Goal: Task Accomplishment & Management: Use online tool/utility

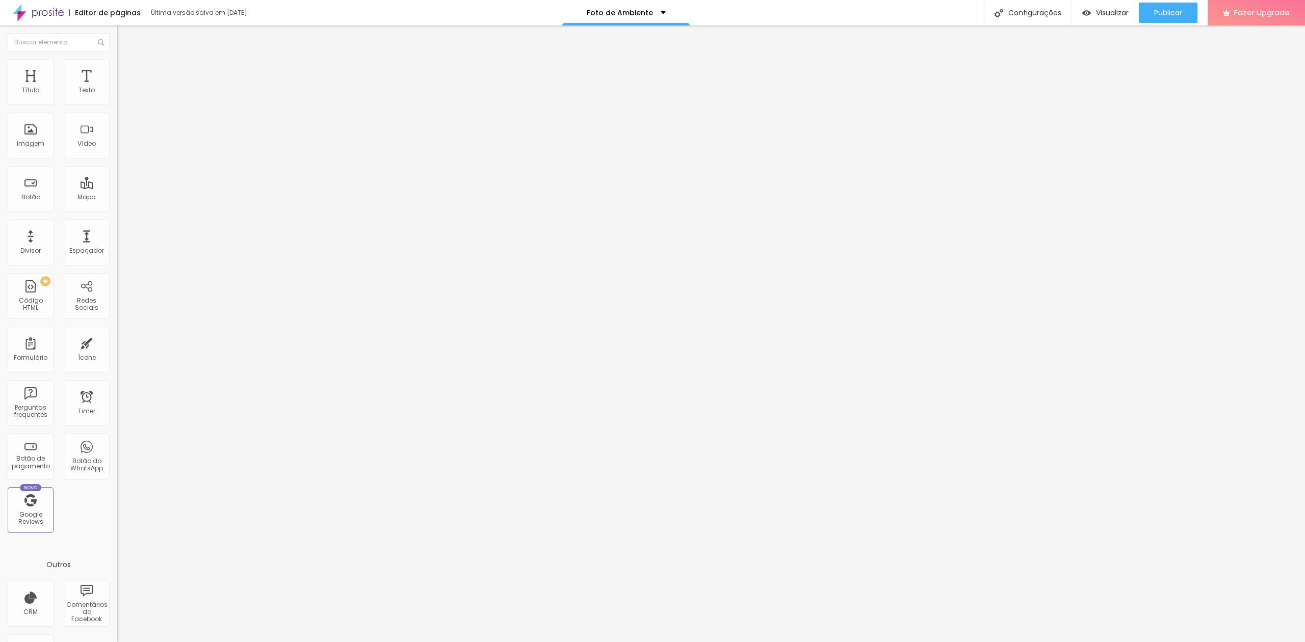
click at [117, 59] on li "Conteúdo" at bounding box center [175, 54] width 117 height 10
click at [117, 63] on img at bounding box center [121, 63] width 9 height 9
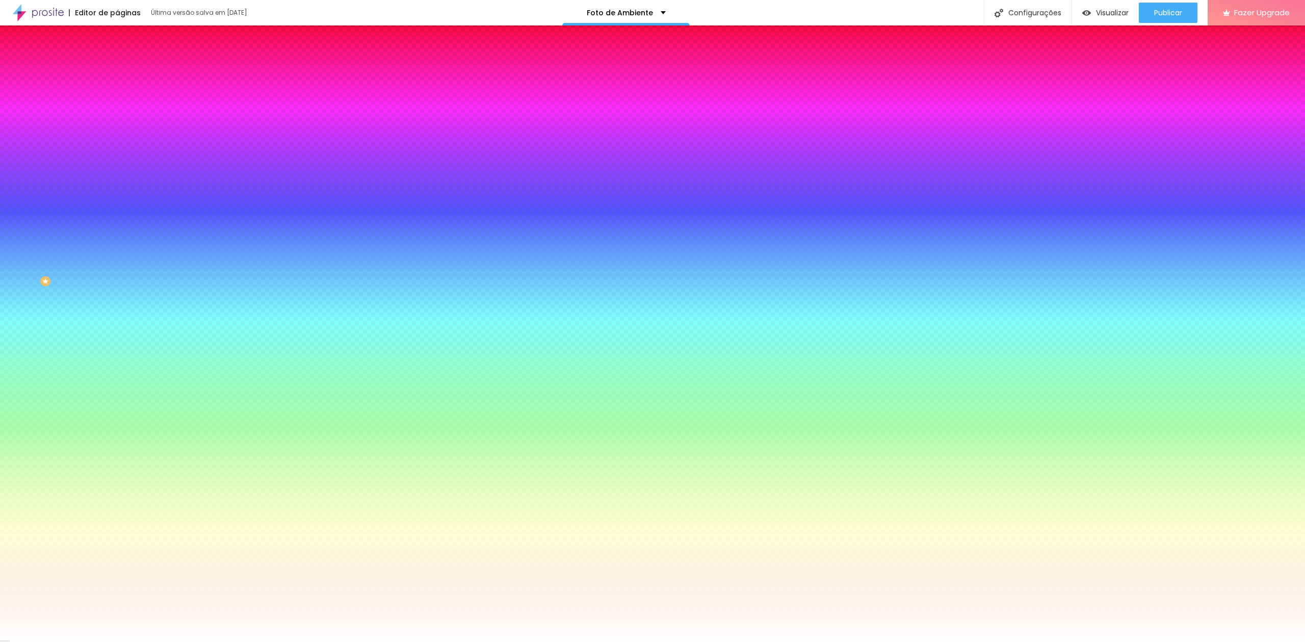
click at [121, 180] on icon "button" at bounding box center [124, 177] width 6 height 6
click at [19, 642] on div at bounding box center [652, 642] width 1305 height 0
click at [121, 180] on icon "button" at bounding box center [124, 177] width 6 height 6
radio input "false"
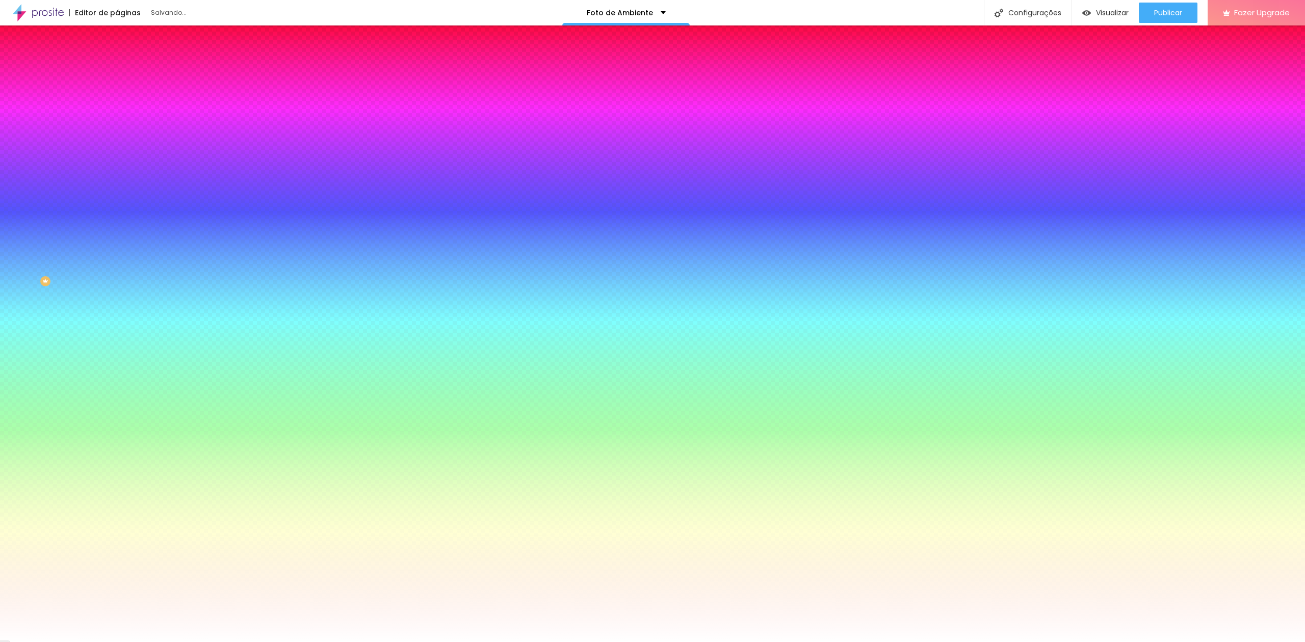
radio input "false"
radio input "true"
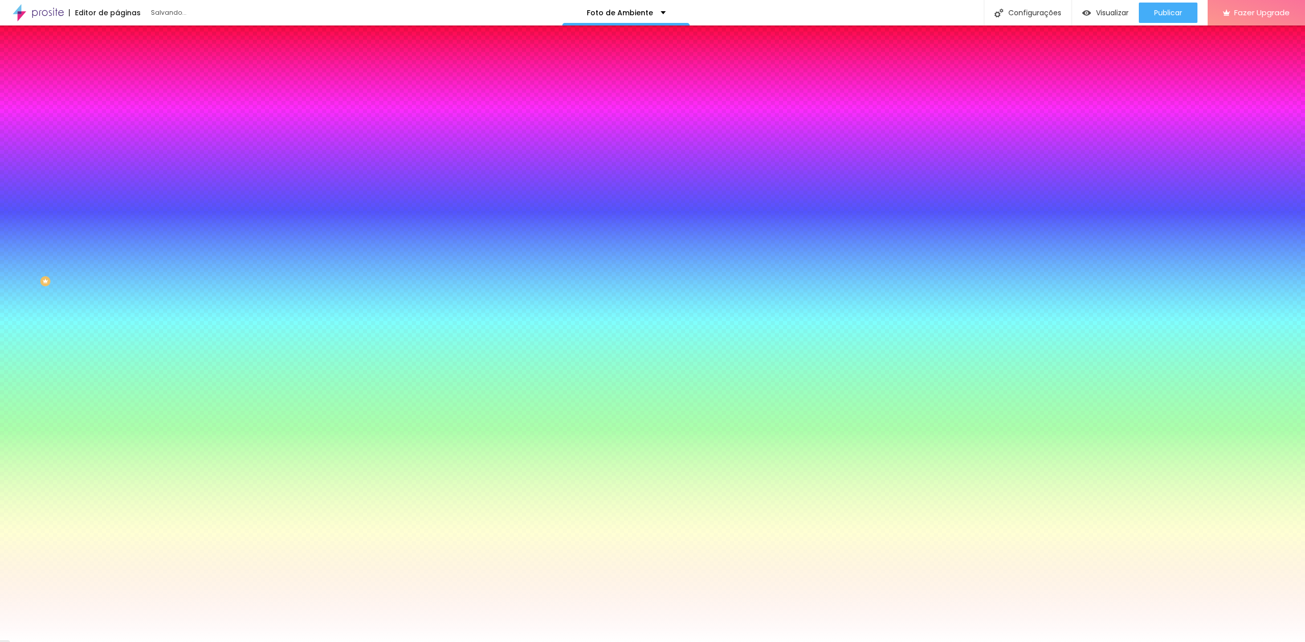
radio input "true"
radio input "false"
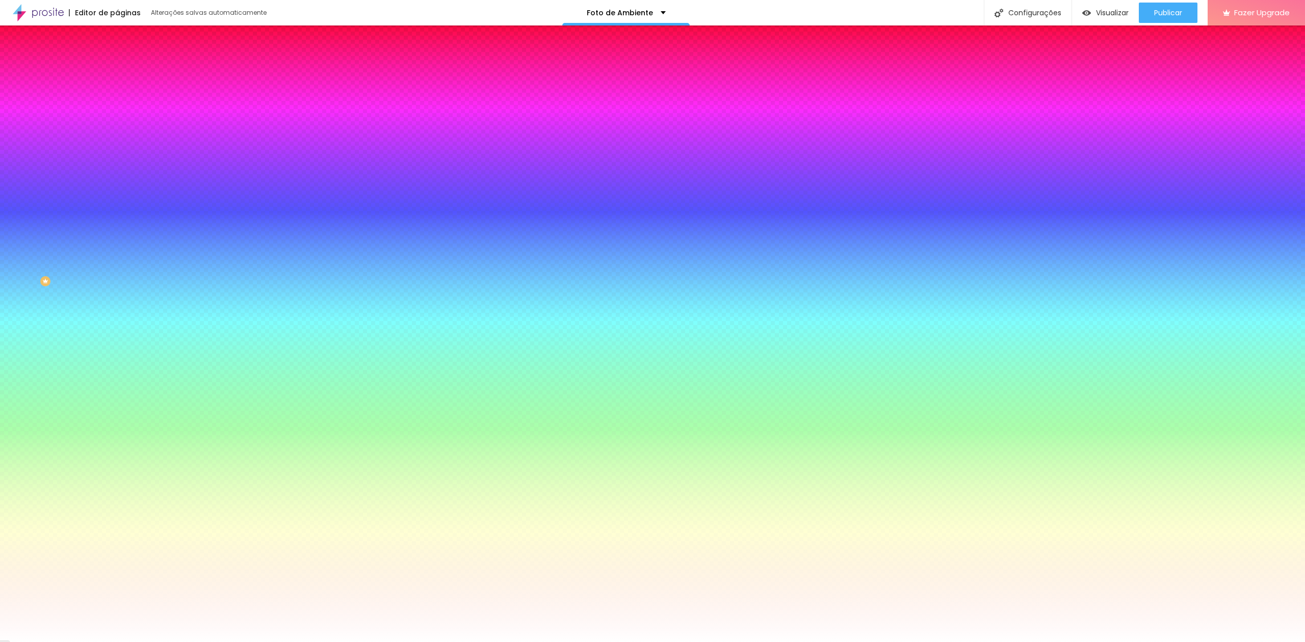
radio input "true"
radio input "false"
radio input "true"
radio input "false"
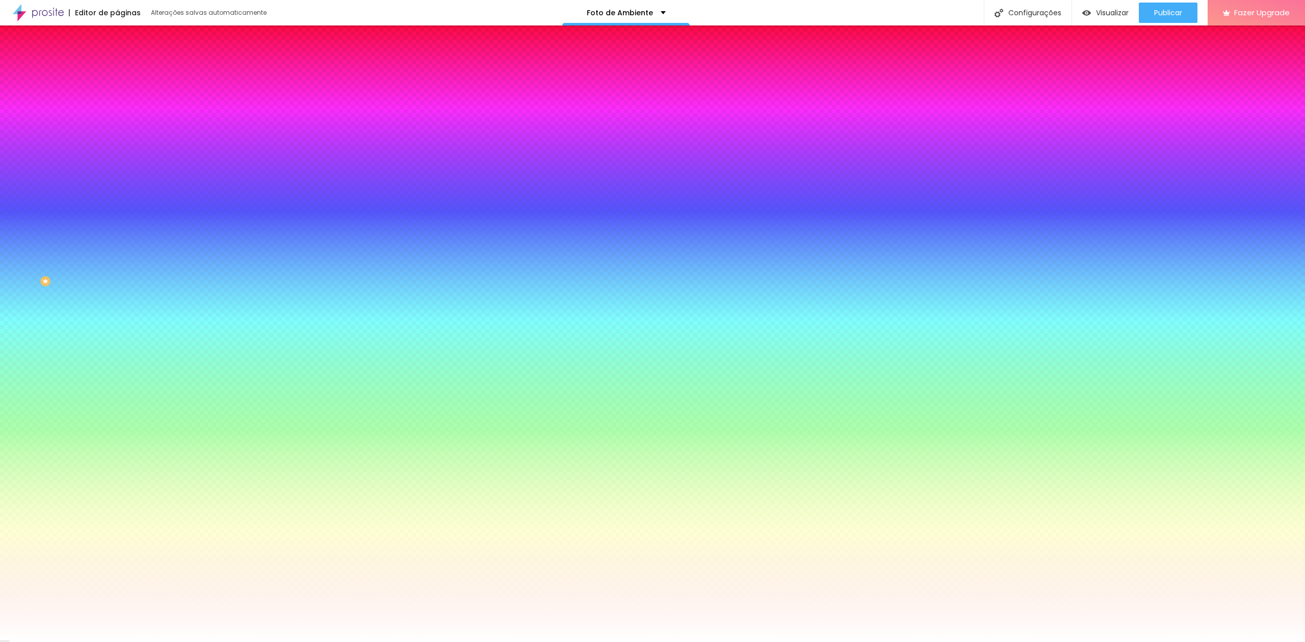
click at [102, 642] on div at bounding box center [652, 642] width 1305 height 0
click at [117, 149] on input "#FFFFFF" at bounding box center [178, 144] width 122 height 10
click at [117, 139] on div at bounding box center [175, 139] width 117 height 0
drag, startPoint x: 100, startPoint y: 232, endPoint x: 105, endPoint y: 235, distance: 5.7
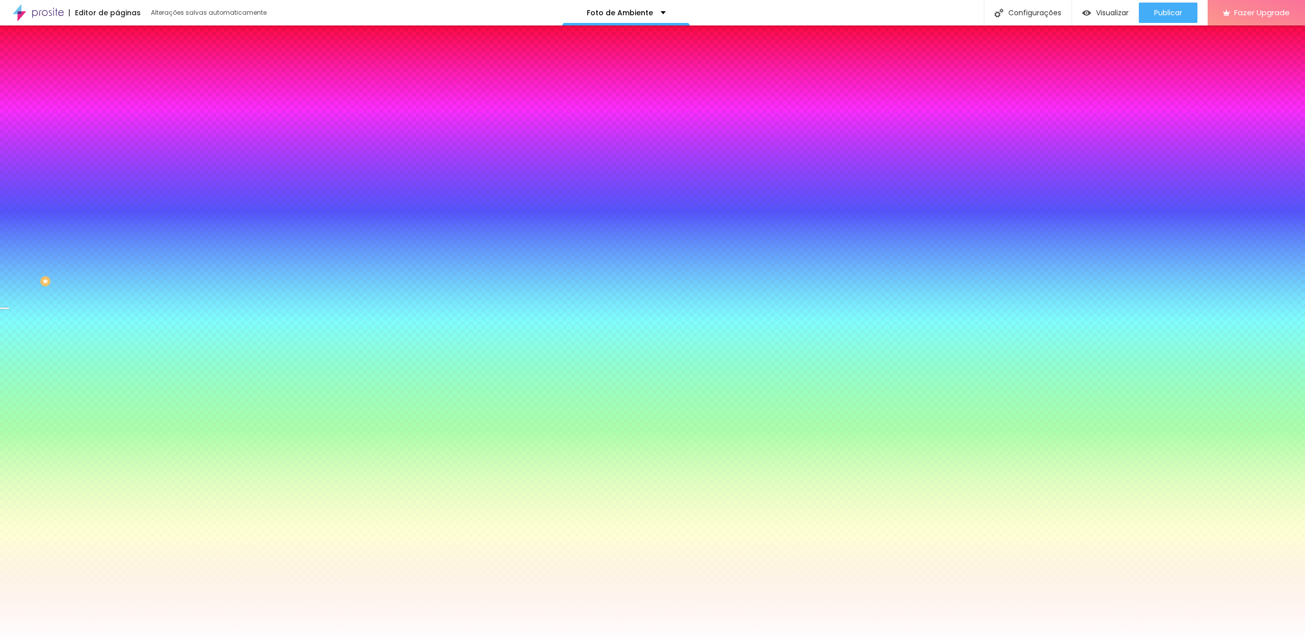
click at [105, 235] on div at bounding box center [652, 321] width 1305 height 642
